Goal: Information Seeking & Learning: Learn about a topic

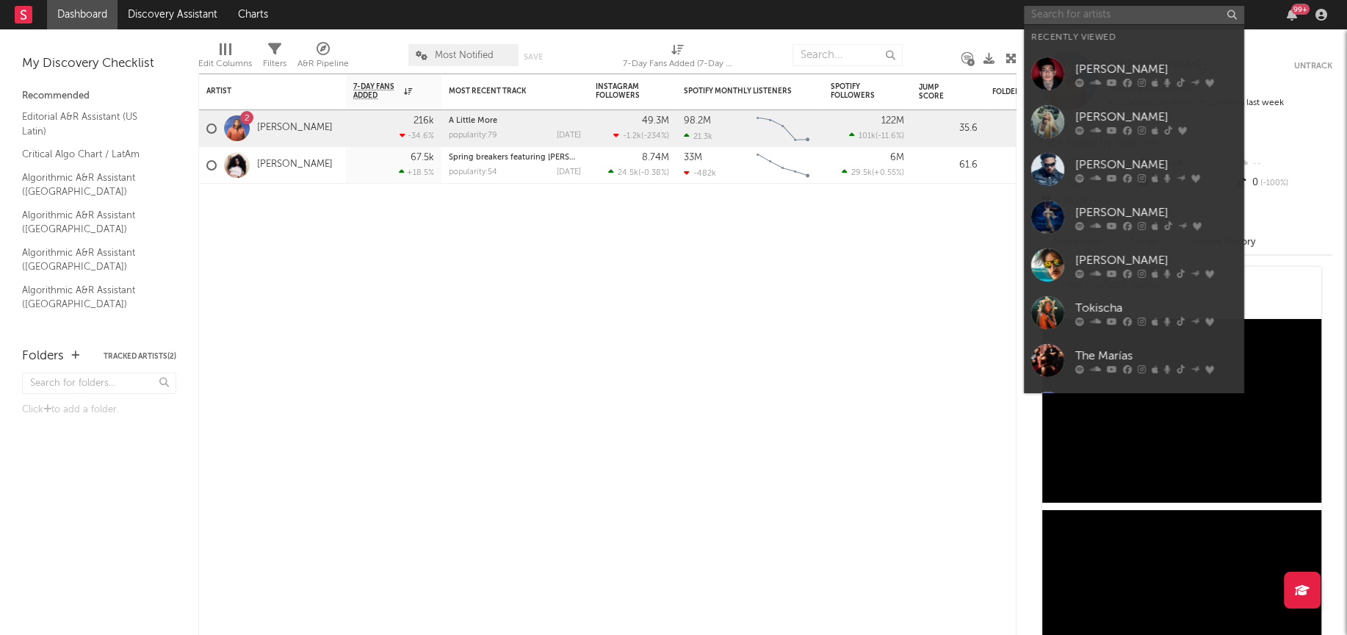
click at [1056, 14] on input "text" at bounding box center [1134, 15] width 220 height 18
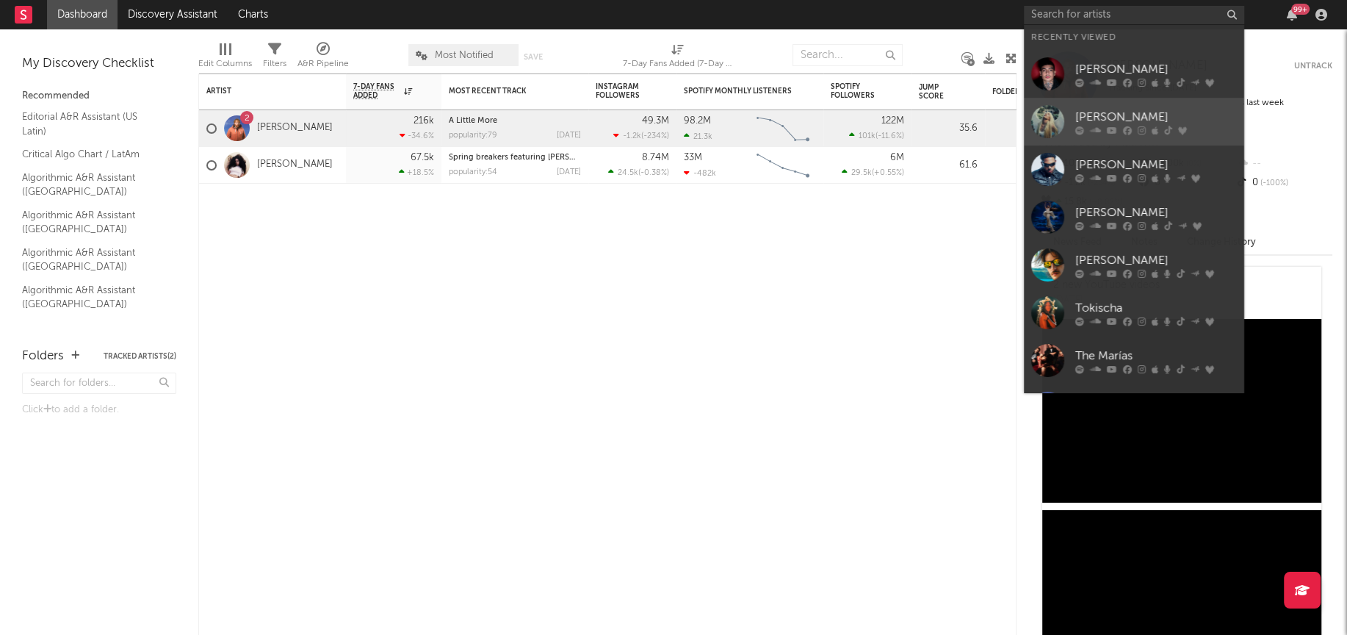
click at [1057, 129] on div at bounding box center [1047, 121] width 33 height 33
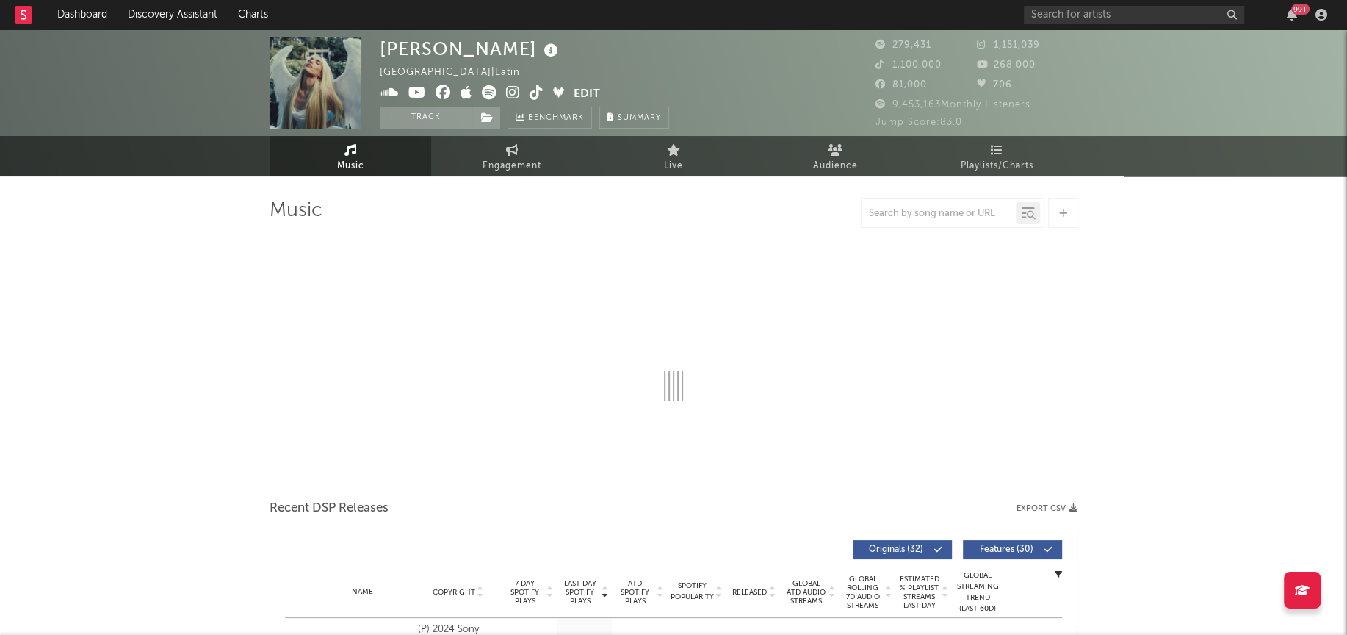
select select "6m"
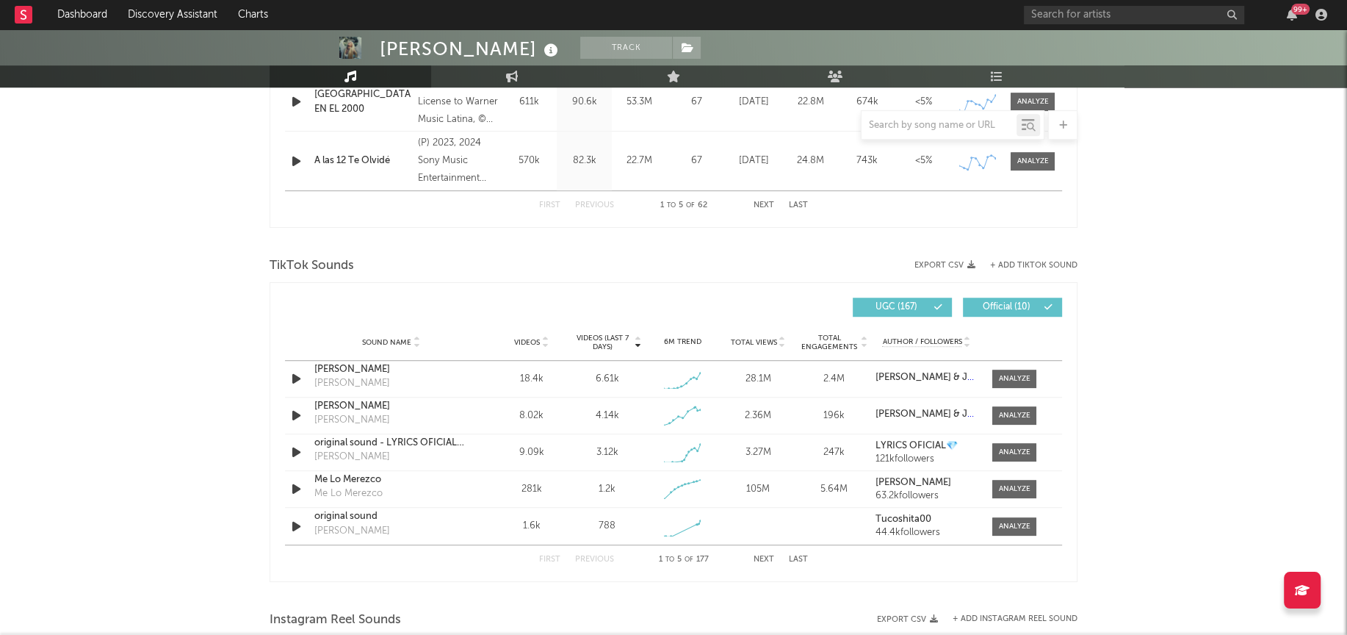
scroll to position [841, 0]
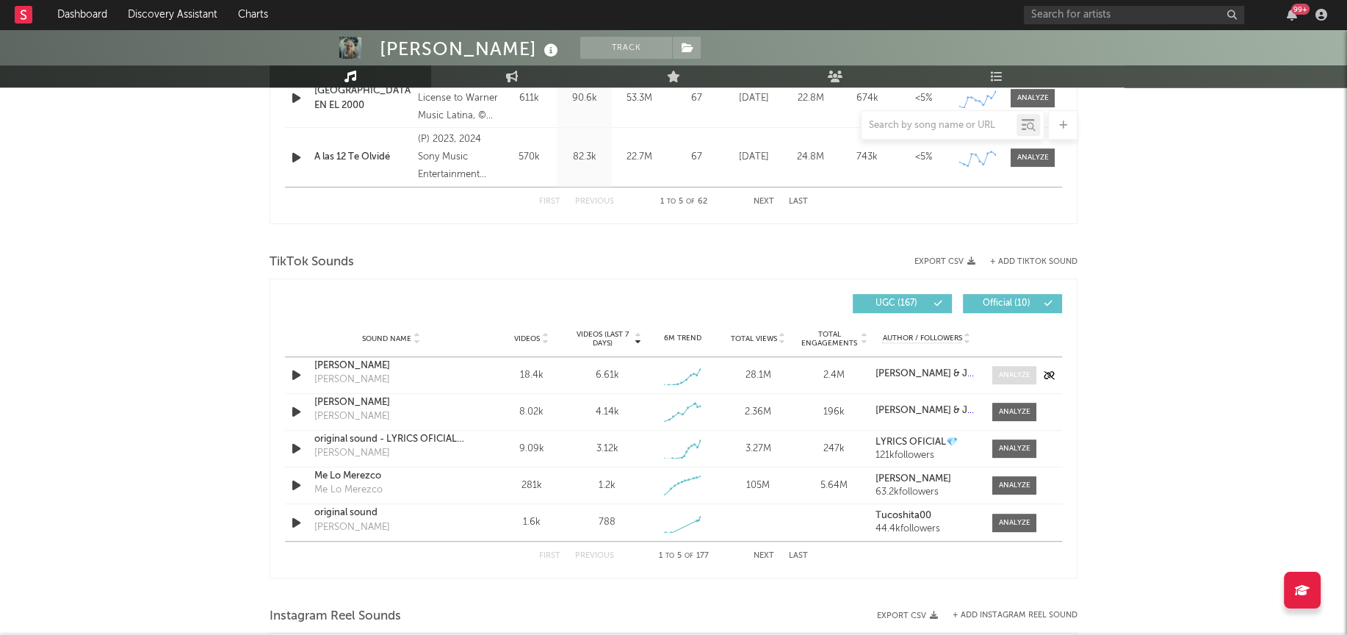
click at [1010, 377] on div at bounding box center [1015, 374] width 32 height 11
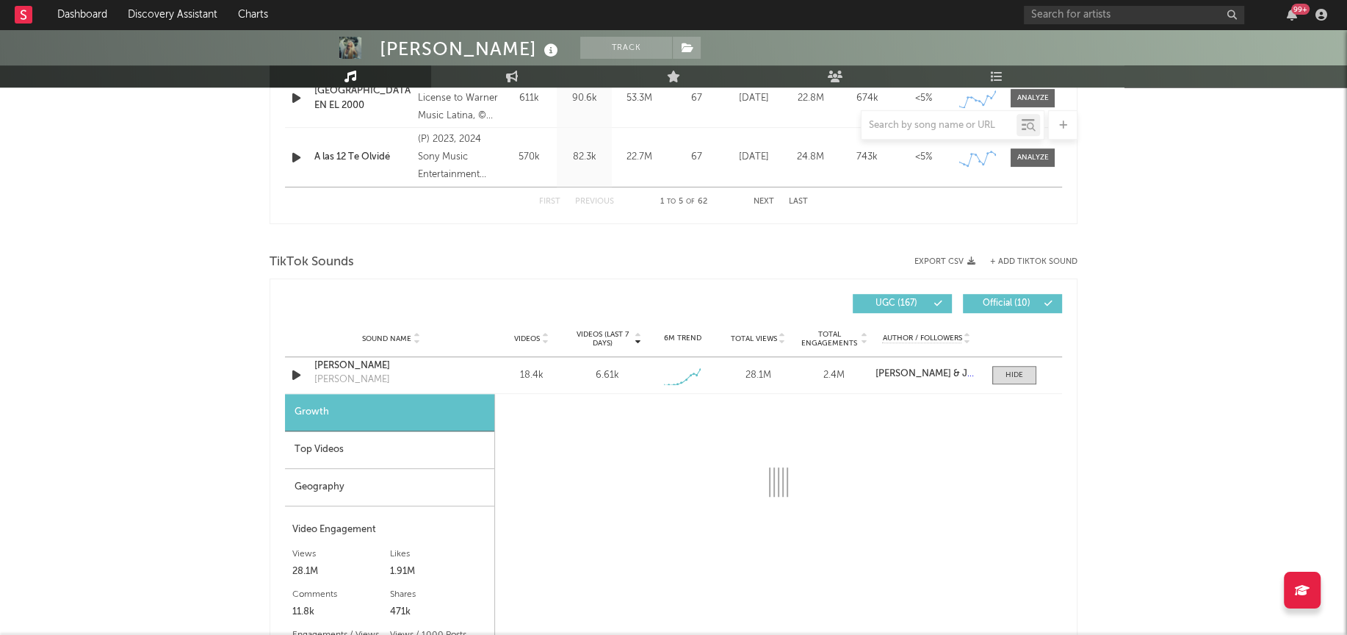
select select "1w"
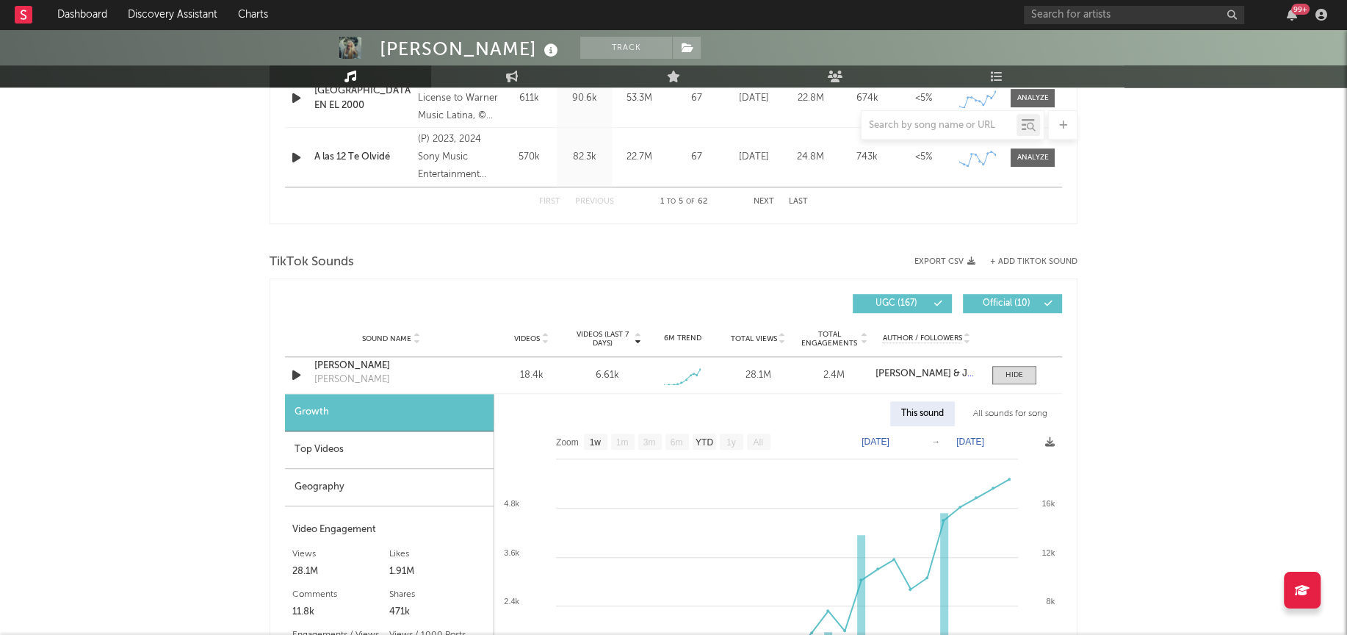
click at [1012, 411] on div "All sounds for song" at bounding box center [1010, 413] width 96 height 25
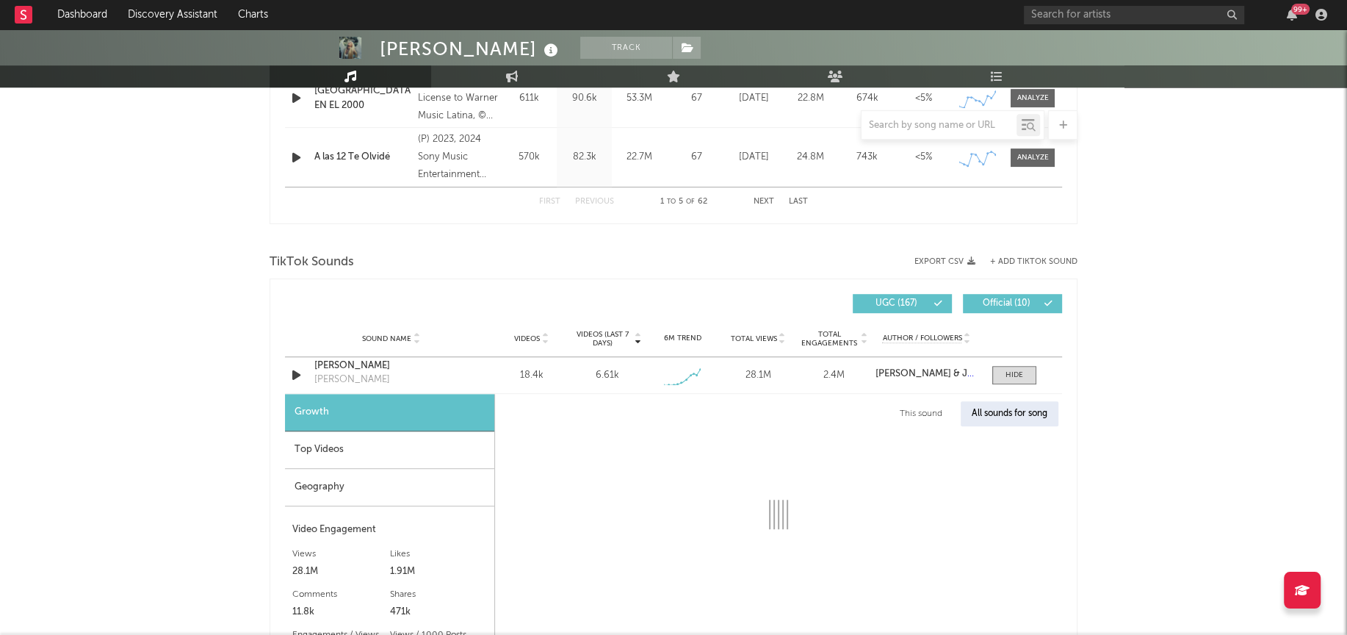
select select "1w"
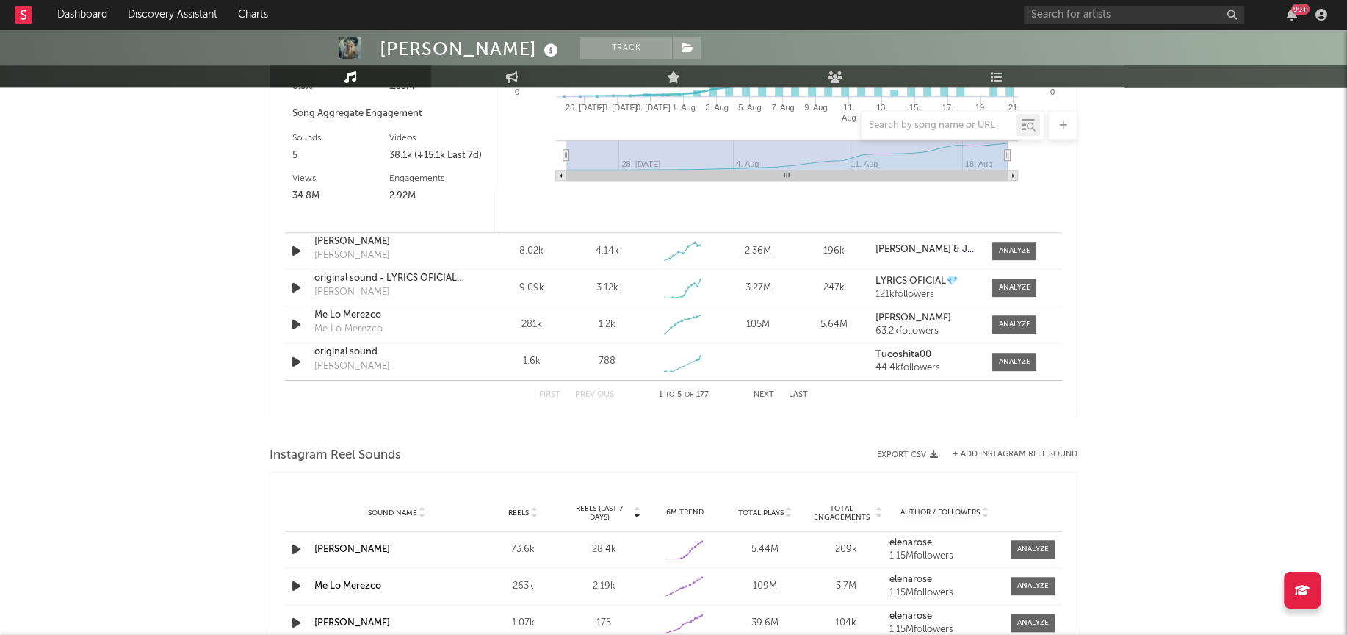
scroll to position [1511, 0]
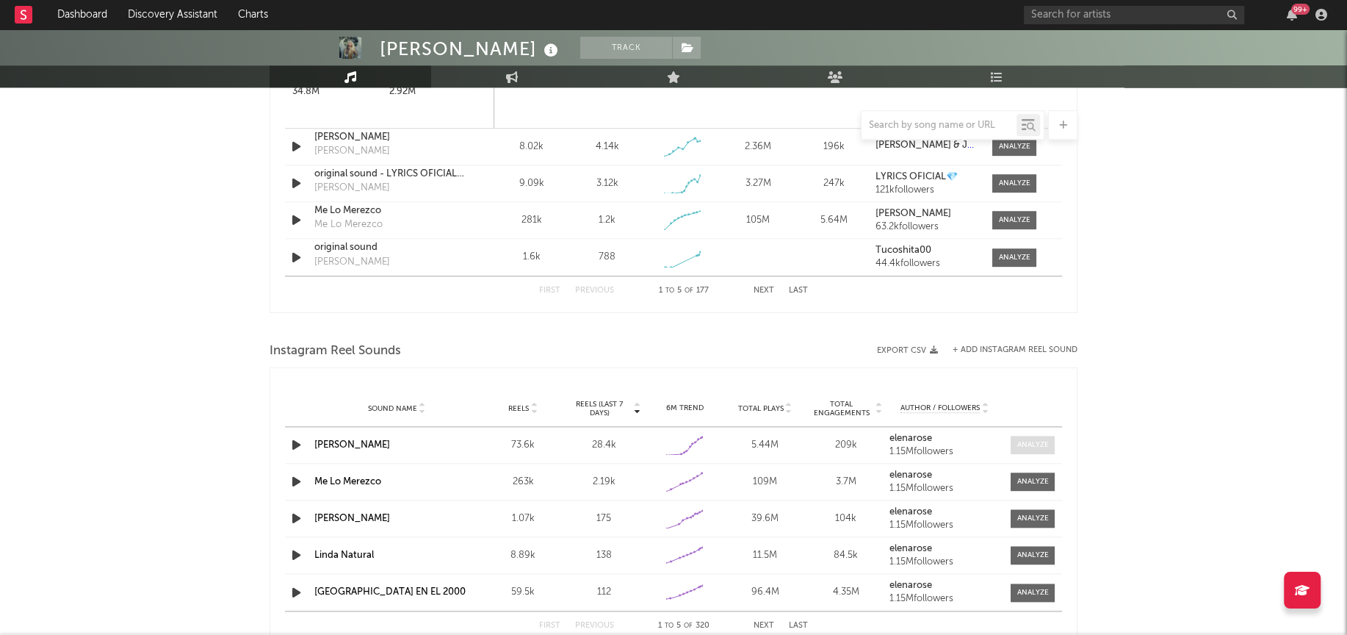
click at [1035, 443] on div at bounding box center [1032, 444] width 32 height 11
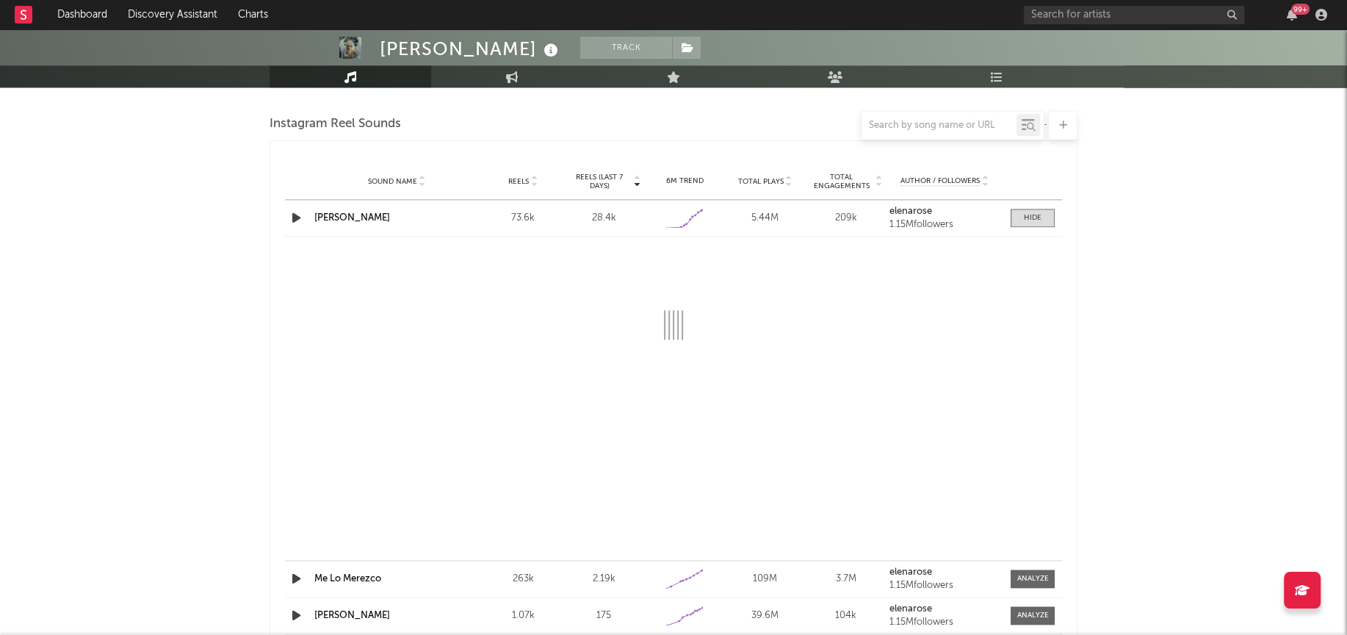
scroll to position [1770, 0]
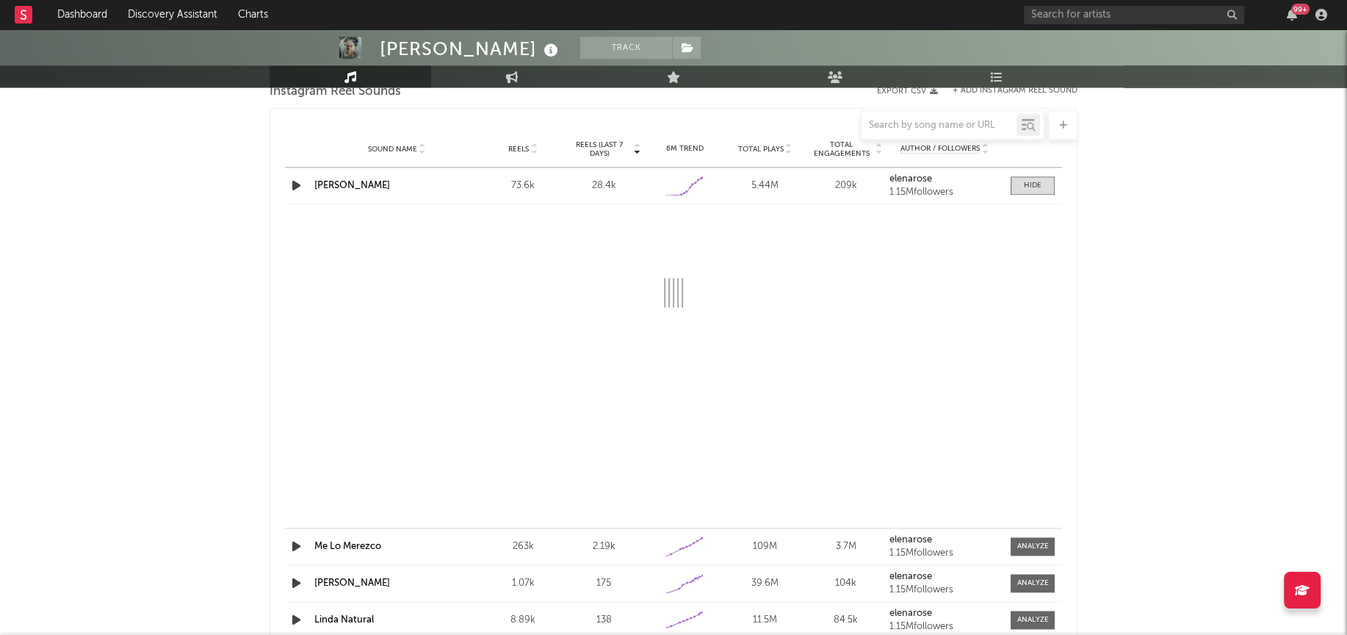
select select "1w"
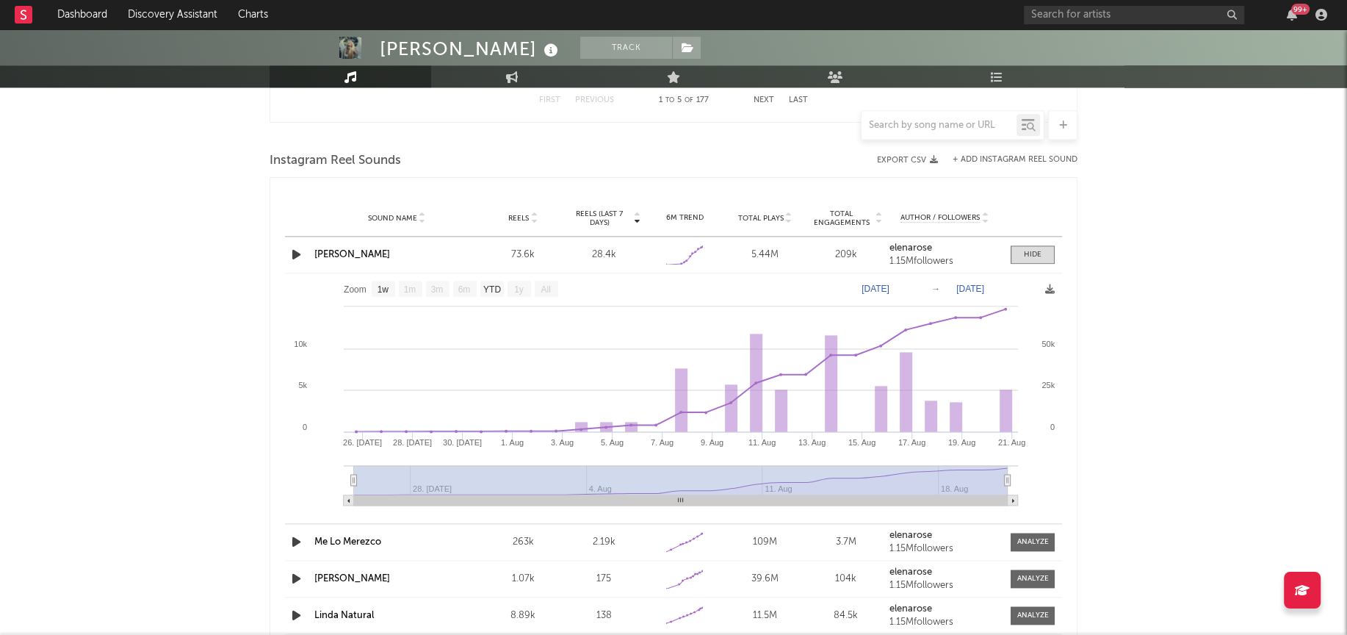
scroll to position [1705, 0]
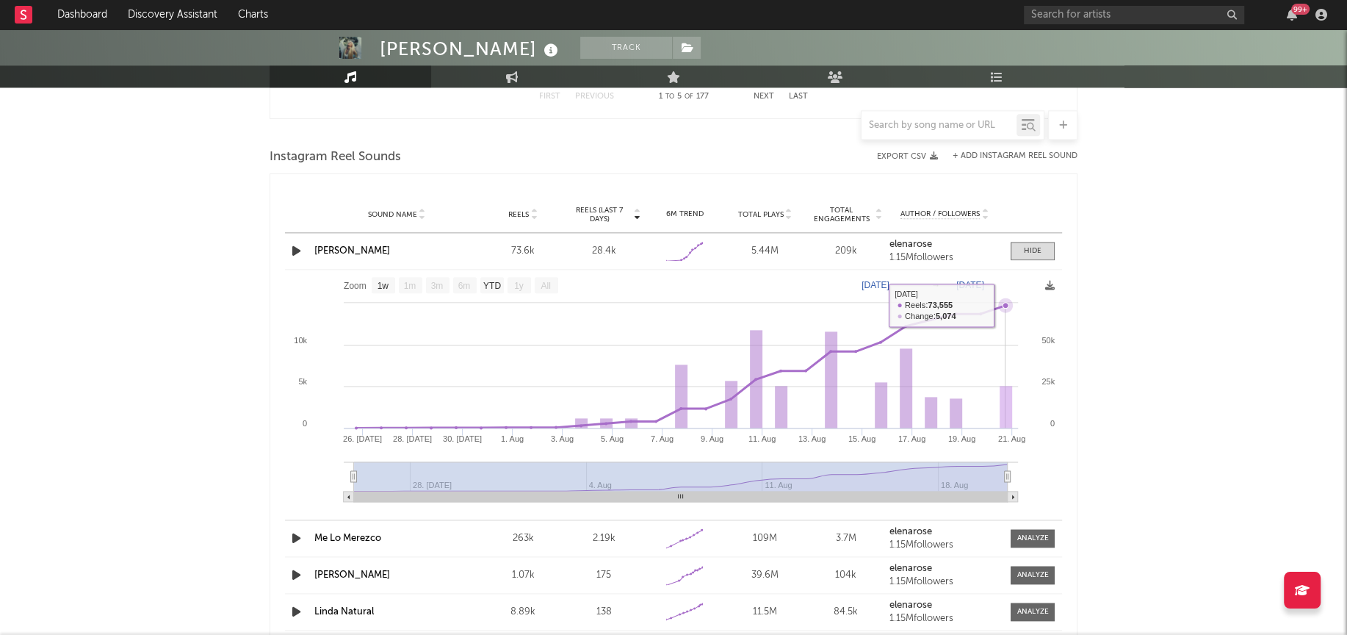
click at [1002, 314] on rect at bounding box center [673, 391] width 777 height 242
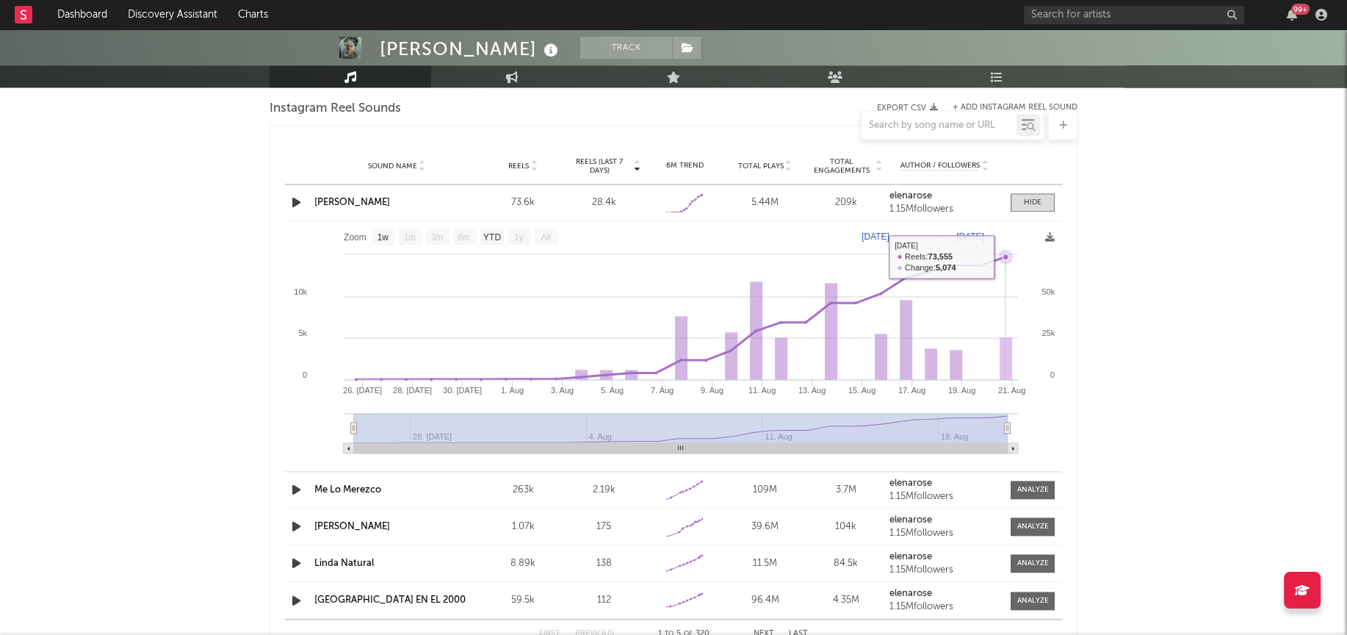
scroll to position [1759, 0]
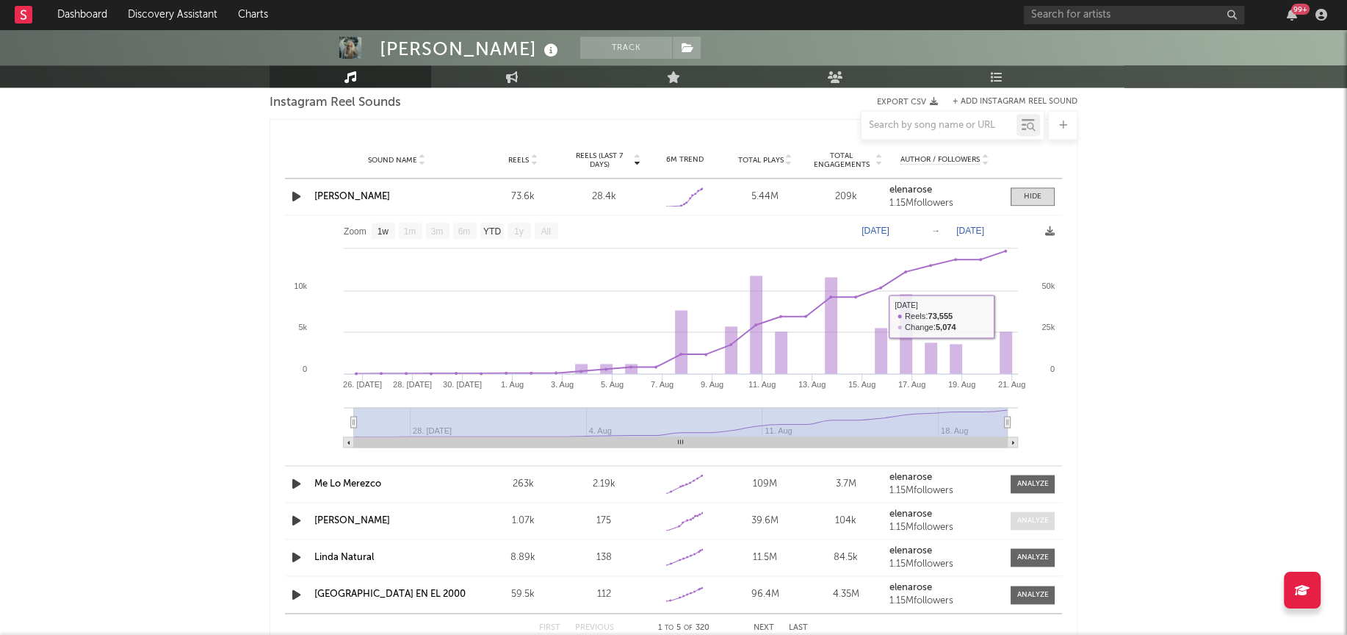
click at [1038, 511] on span at bounding box center [1033, 520] width 44 height 18
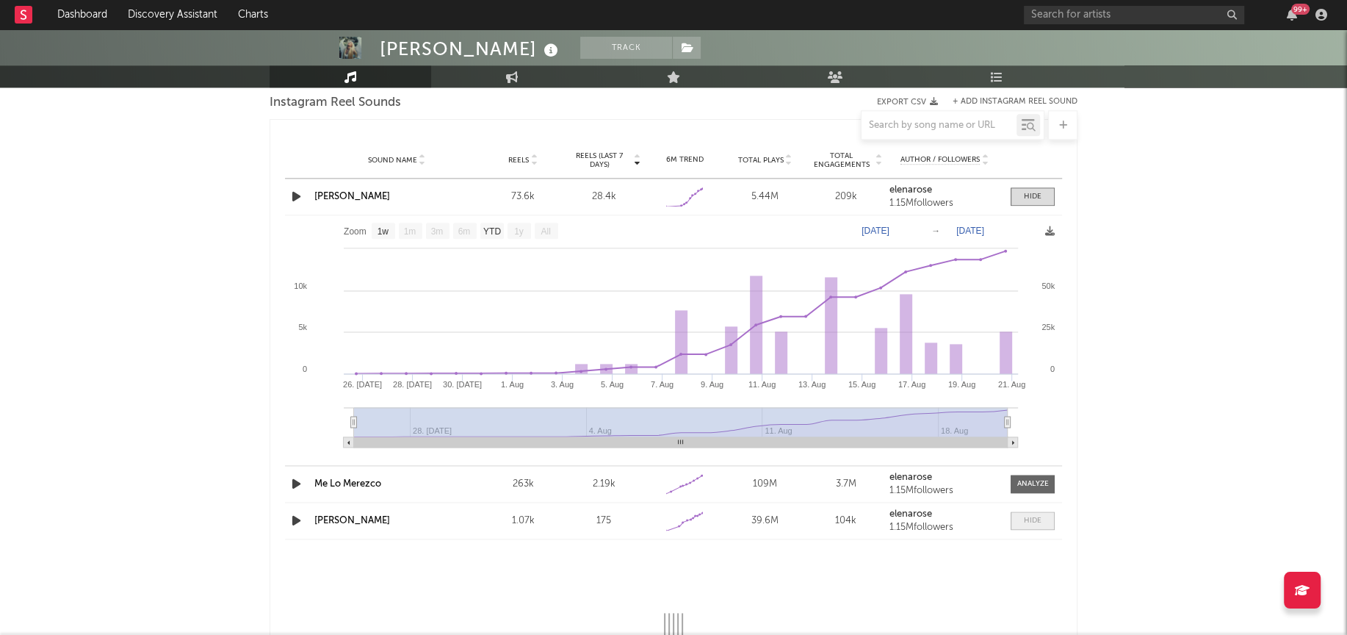
select select "1w"
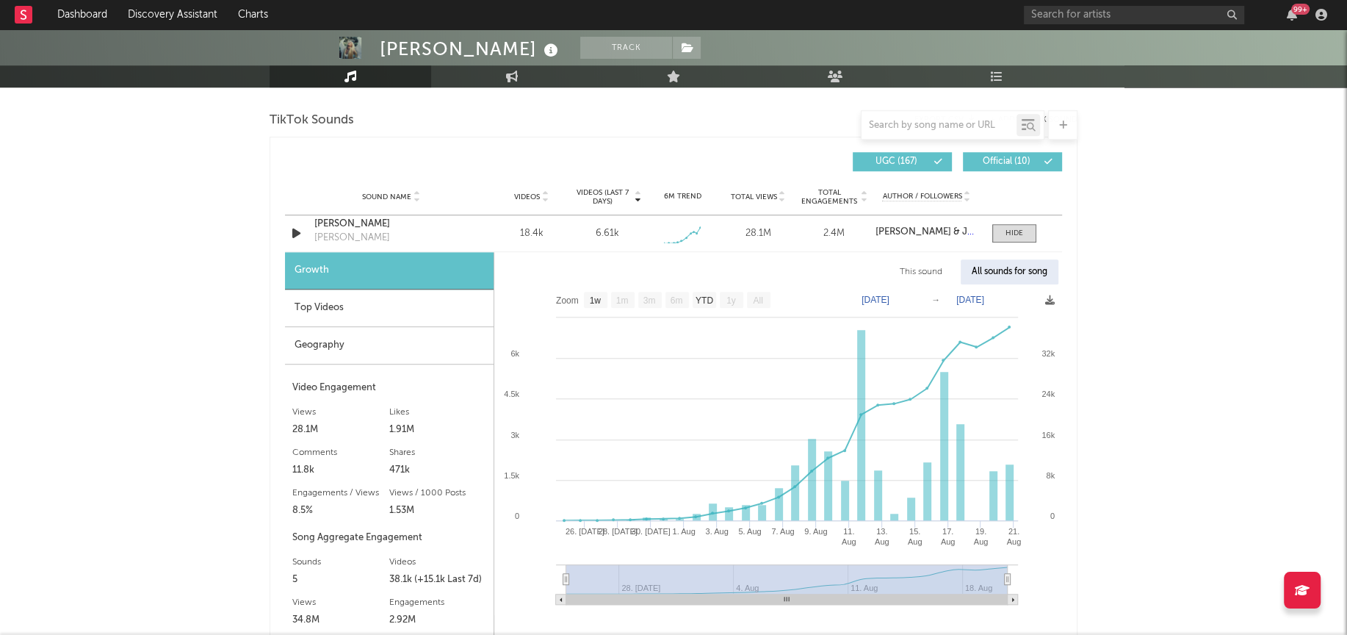
scroll to position [889, 0]
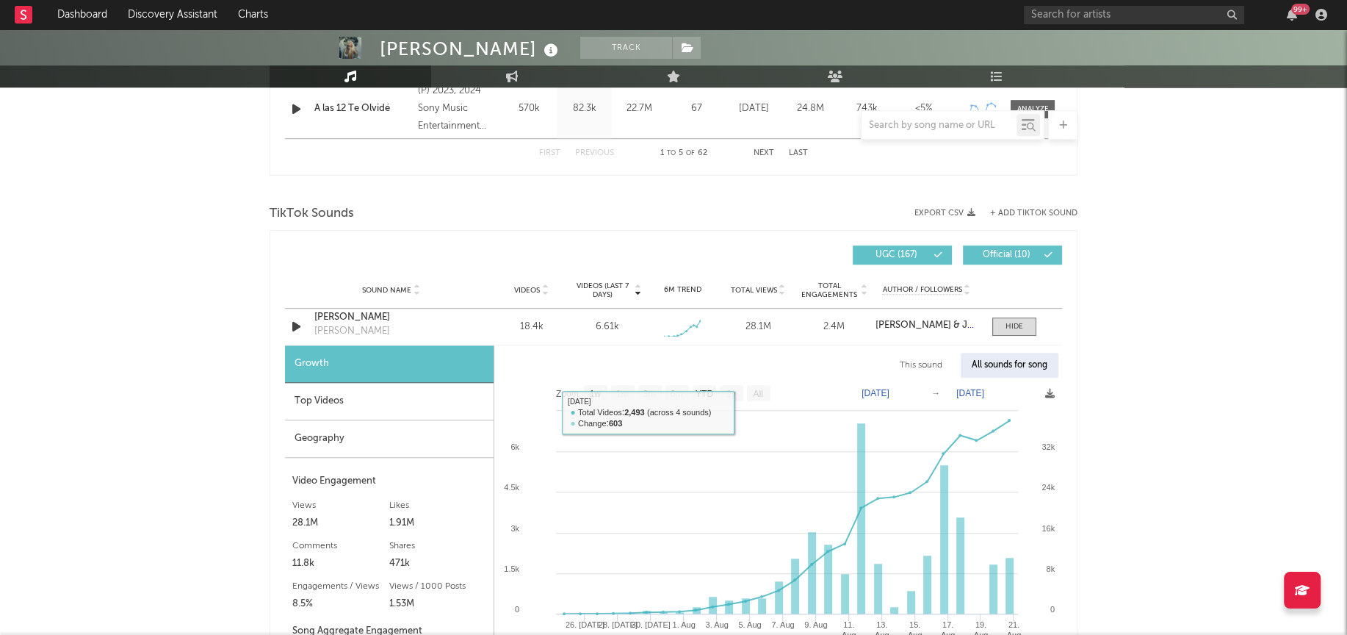
click at [989, 364] on div "All sounds for song" at bounding box center [1010, 365] width 98 height 25
click at [987, 364] on div "All sounds for song" at bounding box center [1010, 365] width 98 height 25
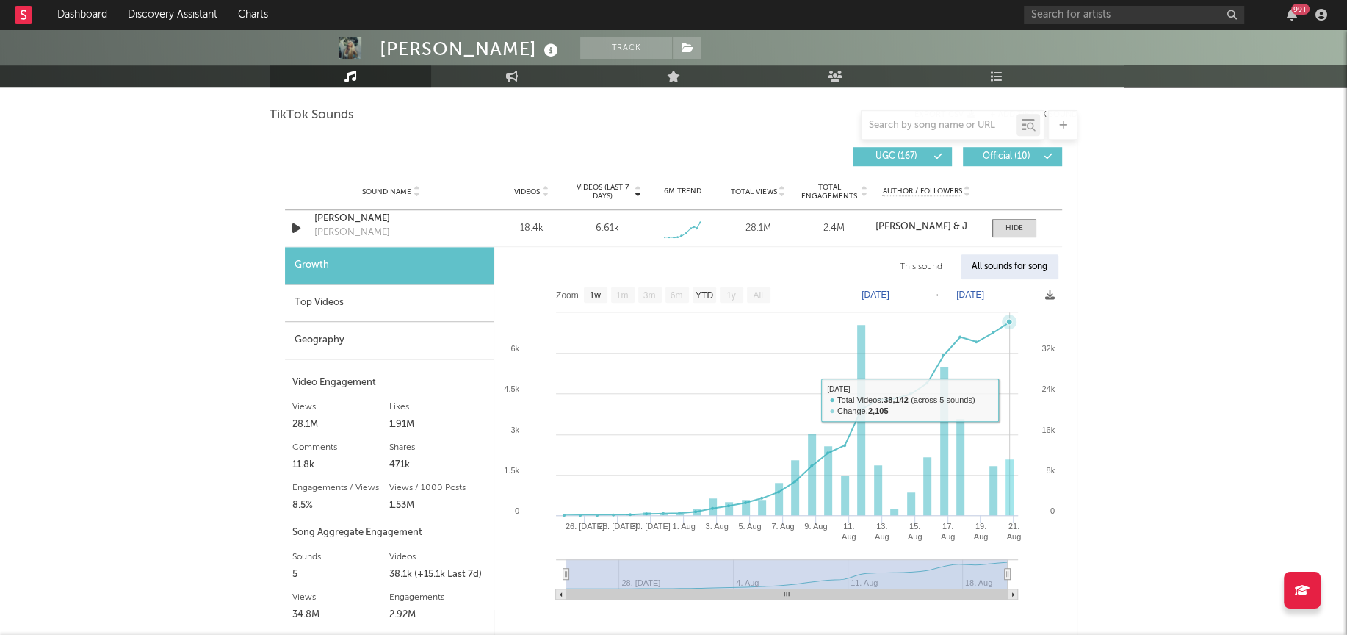
scroll to position [950, 0]
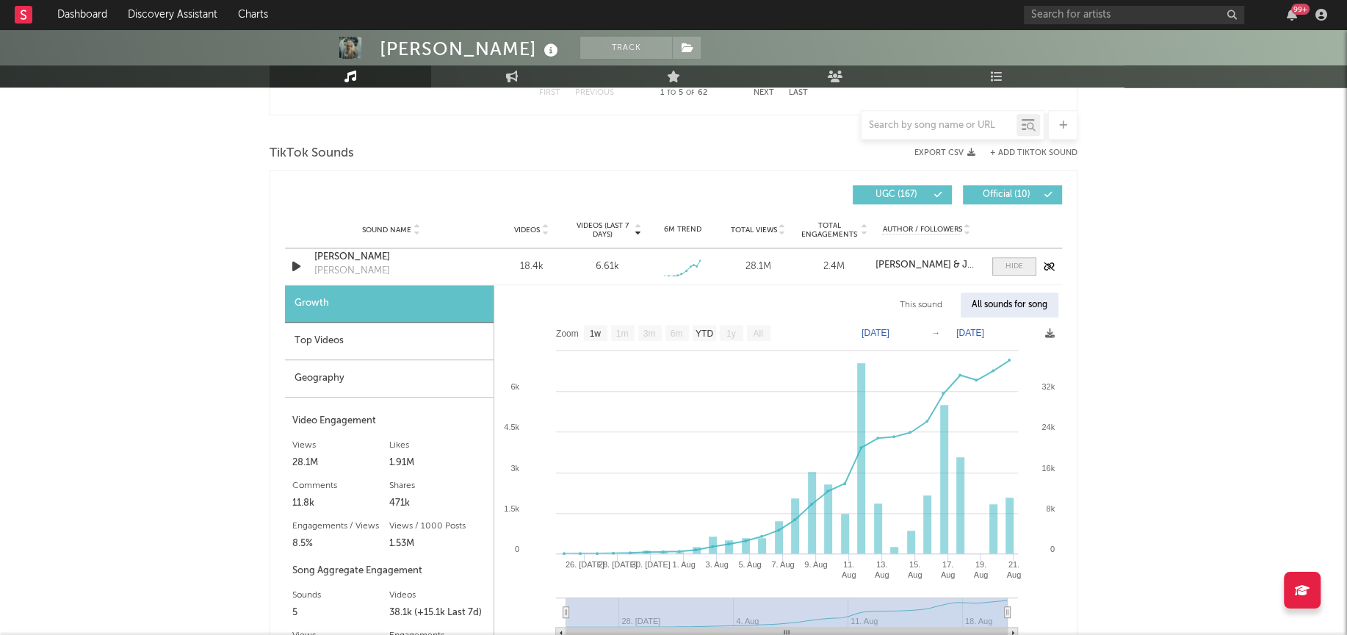
click at [1027, 269] on span at bounding box center [1014, 266] width 44 height 18
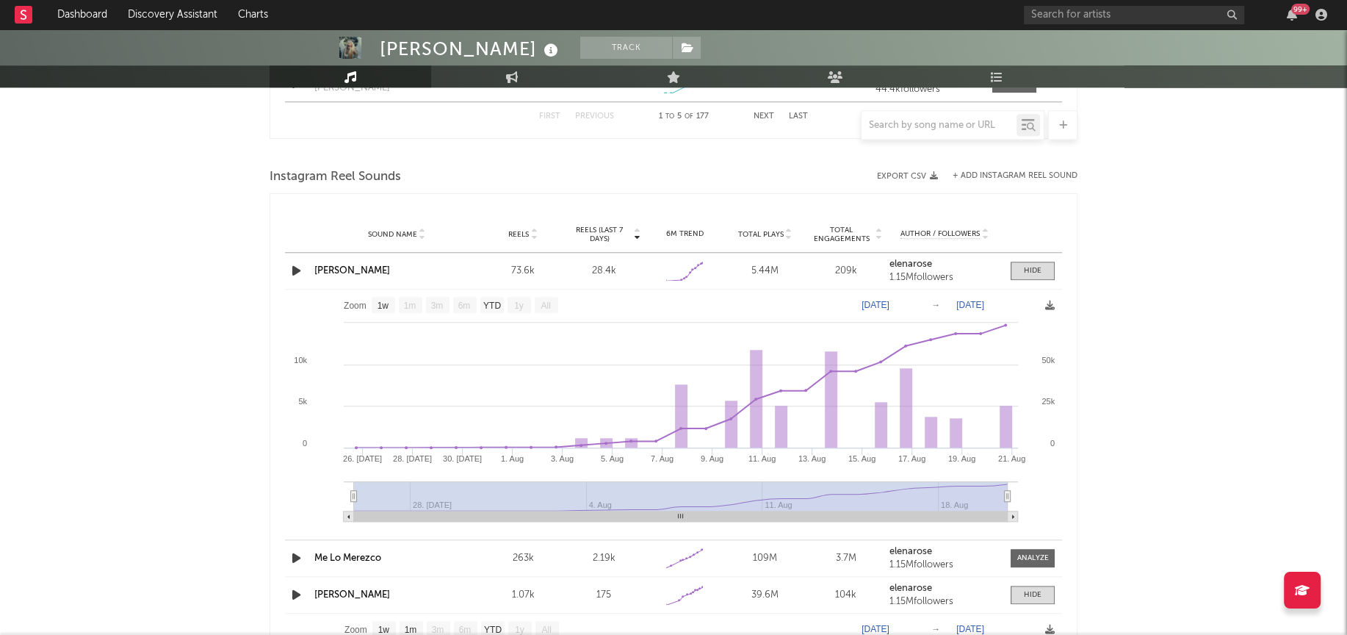
scroll to position [1313, 0]
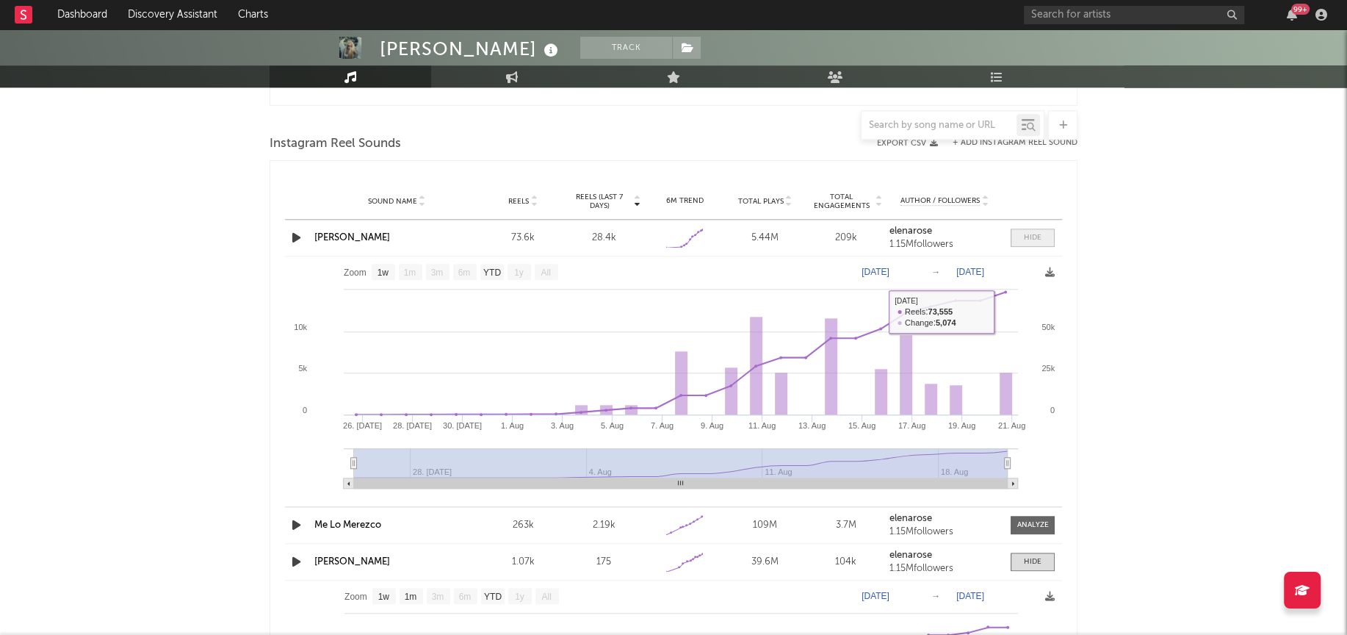
click at [1041, 231] on span at bounding box center [1033, 237] width 44 height 18
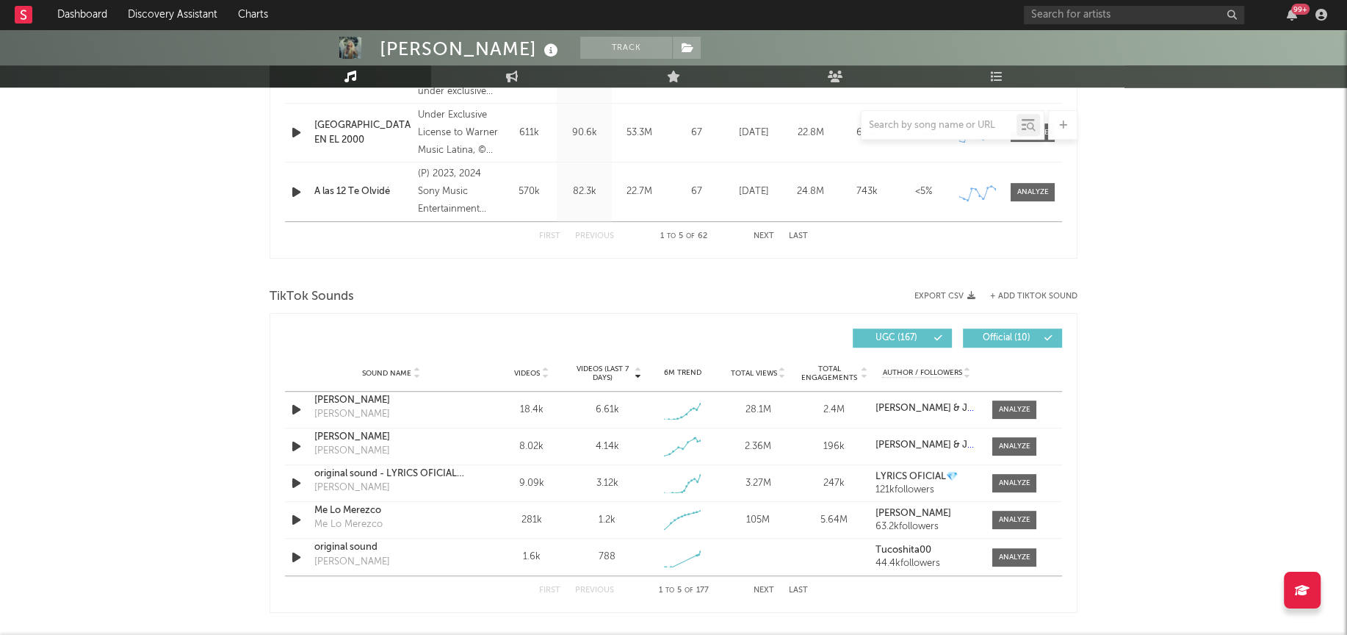
scroll to position [818, 0]
